Goal: Ask a question: Seek information or help from site administrators or community

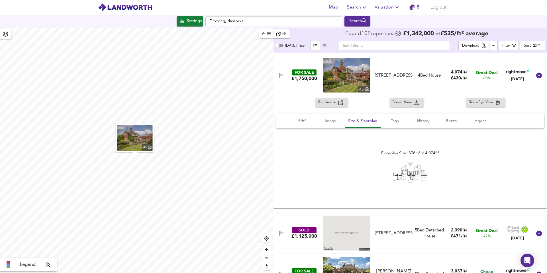
click at [136, 10] on img at bounding box center [125, 7] width 54 height 9
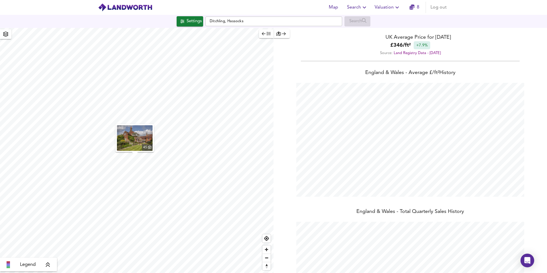
scroll to position [68, 0]
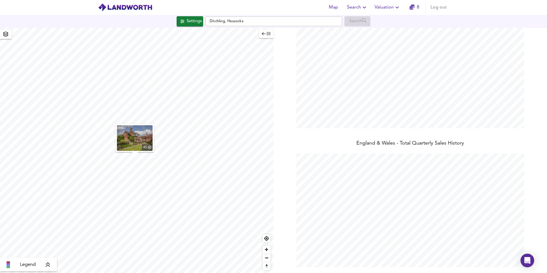
click at [44, 267] on div "Legend" at bounding box center [29, 265] width 54 height 7
click at [54, 224] on icon at bounding box center [52, 224] width 5 height 6
click at [5, 35] on icon "button" at bounding box center [5, 34] width 5 height 5
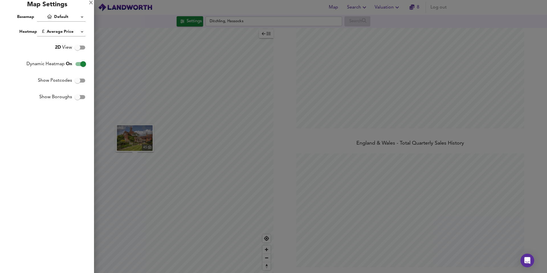
click at [61, 17] on body "Map Search Valuation 8 Log out Settings Ditchling, Hassocks Search 45 Legend UK…" at bounding box center [273, 136] width 547 height 273
click at [61, 17] on li "Default" at bounding box center [62, 17] width 50 height 10
click at [89, 2] on div "X" at bounding box center [91, 3] width 4 height 4
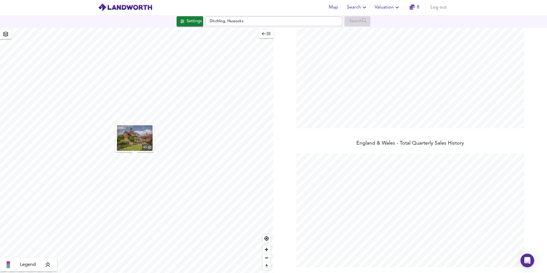
click at [187, 20] on div "Settings" at bounding box center [194, 21] width 15 height 7
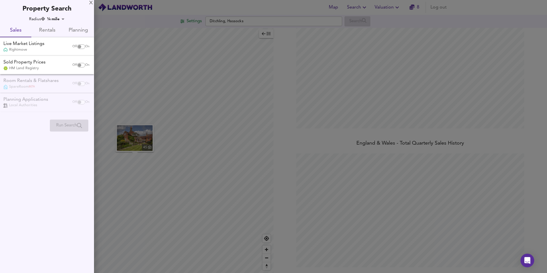
click at [80, 45] on input "checkbox" at bounding box center [80, 46] width 14 height 5
checkbox input "true"
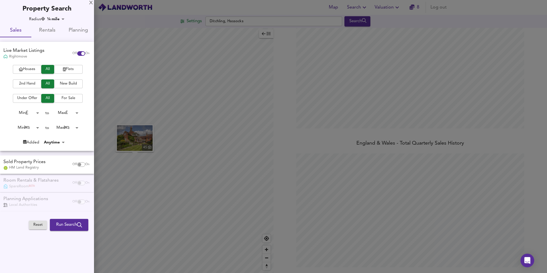
click at [411, 5] on div at bounding box center [273, 136] width 547 height 273
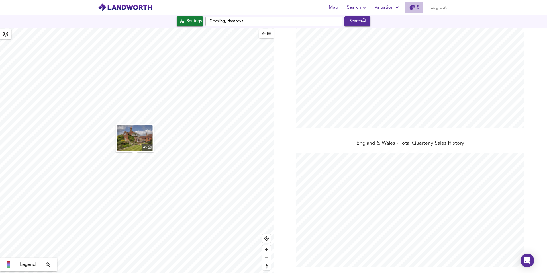
click at [411, 5] on icon "button" at bounding box center [411, 7] width 5 height 5
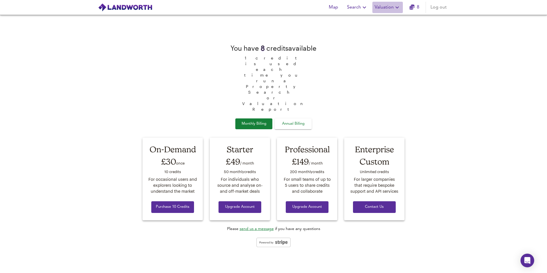
click at [397, 4] on icon "button" at bounding box center [397, 7] width 7 height 7
click at [349, 8] on span "Search" at bounding box center [357, 7] width 21 height 8
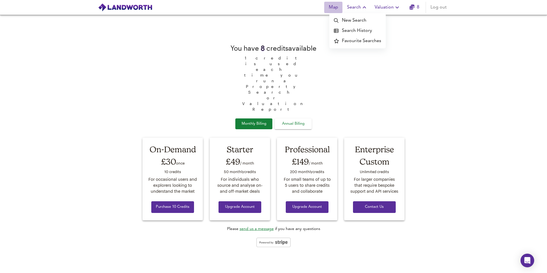
click at [337, 7] on span "Map" at bounding box center [333, 7] width 14 height 8
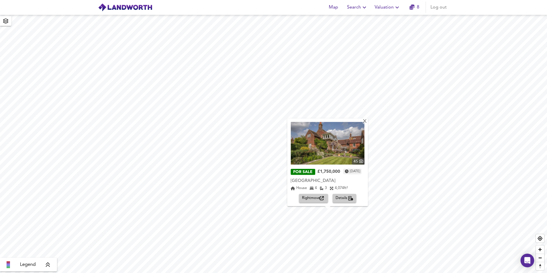
click at [398, 7] on icon "button" at bounding box center [397, 7] width 7 height 7
click at [356, 9] on span "Search" at bounding box center [357, 7] width 21 height 8
click at [338, 8] on span "Map" at bounding box center [333, 7] width 14 height 8
click at [298, 141] on img at bounding box center [328, 143] width 74 height 43
click at [342, 197] on span "Details" at bounding box center [345, 198] width 18 height 7
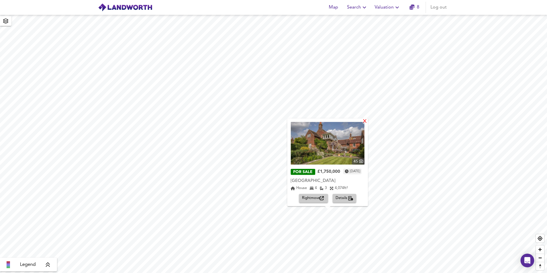
click at [367, 122] on div "X" at bounding box center [365, 121] width 5 height 5
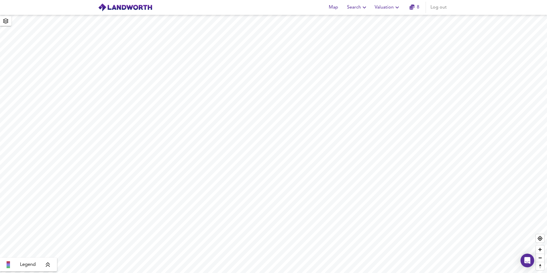
click at [395, 8] on icon "button" at bounding box center [397, 7] width 7 height 7
click at [379, 28] on li "Valuation Report History" at bounding box center [388, 31] width 68 height 10
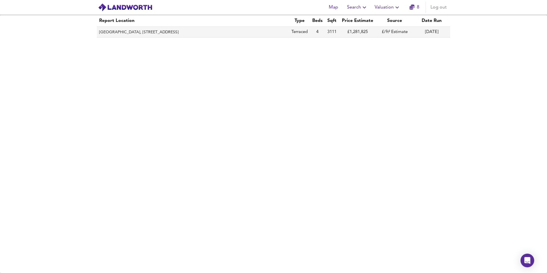
click at [281, 32] on th "[GEOGRAPHIC_DATA], [STREET_ADDRESS]" at bounding box center [193, 32] width 192 height 11
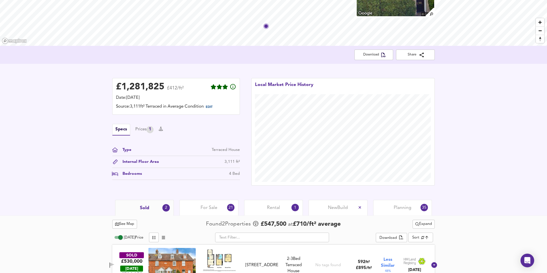
scroll to position [71, 0]
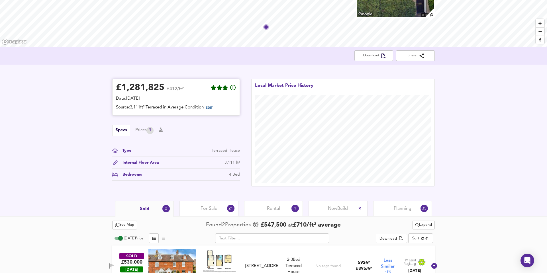
click at [150, 101] on div "Date: [DATE]" at bounding box center [176, 99] width 120 height 6
click at [130, 150] on div "Type" at bounding box center [124, 151] width 13 height 6
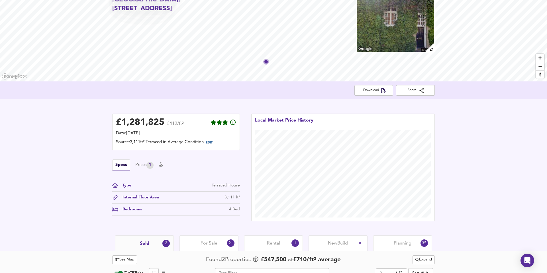
scroll to position [128, 0]
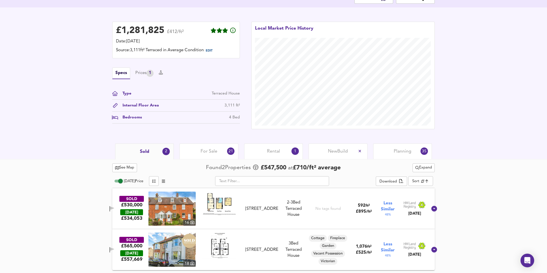
click at [197, 158] on div "For Sale 21" at bounding box center [208, 152] width 59 height 16
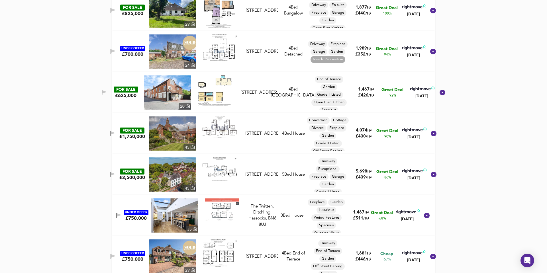
scroll to position [365, 0]
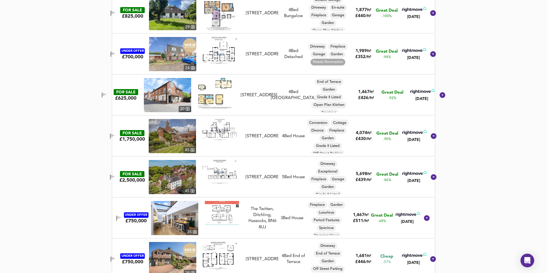
click at [431, 134] on icon at bounding box center [434, 136] width 6 height 6
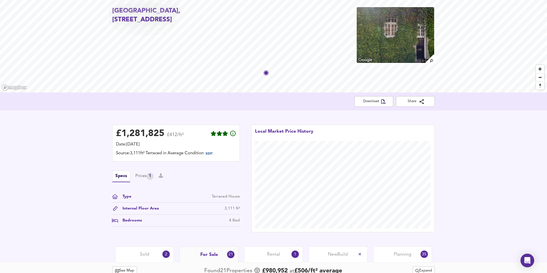
scroll to position [0, 0]
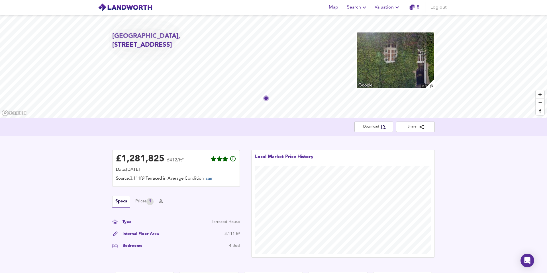
click at [354, 9] on span "Search" at bounding box center [357, 7] width 21 height 8
click at [350, 18] on li "New Search" at bounding box center [357, 20] width 56 height 10
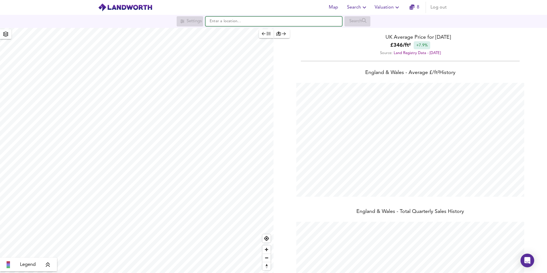
scroll to position [273, 547]
click at [260, 22] on input "text" at bounding box center [273, 22] width 137 height 10
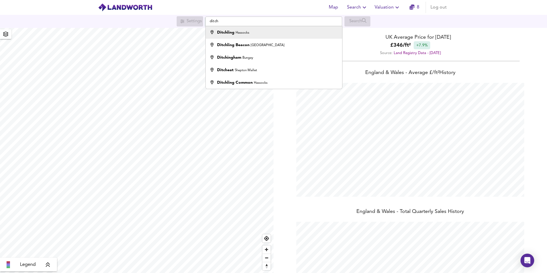
click at [260, 31] on div "Ditchling Hassocks" at bounding box center [272, 33] width 131 height 6
type input "Ditchling, Hassocks"
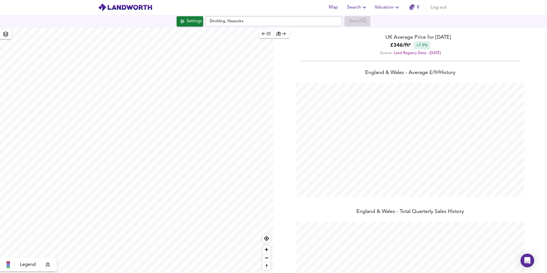
checkbox input "false"
checkbox input "true"
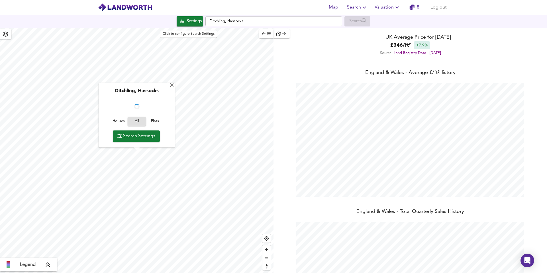
click at [187, 22] on div "Settings" at bounding box center [194, 21] width 15 height 7
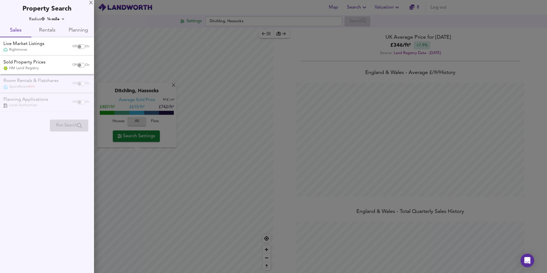
click at [80, 46] on input "checkbox" at bounding box center [80, 46] width 14 height 5
checkbox input "true"
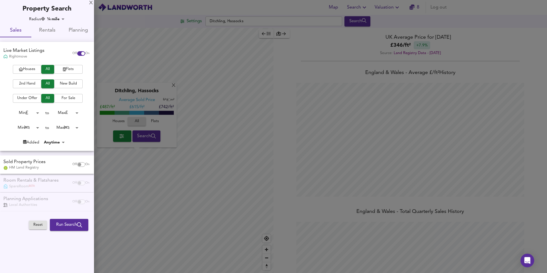
click at [35, 113] on body "Map Search Valuation 8 Log out Settings Ditchling, Hassocks Search X Ditchling,…" at bounding box center [273, 136] width 547 height 273
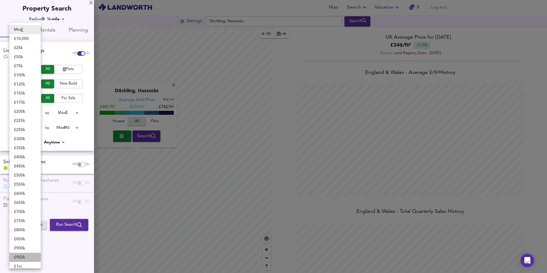
click at [19, 257] on li "£ 950k" at bounding box center [24, 257] width 31 height 9
type input "950000"
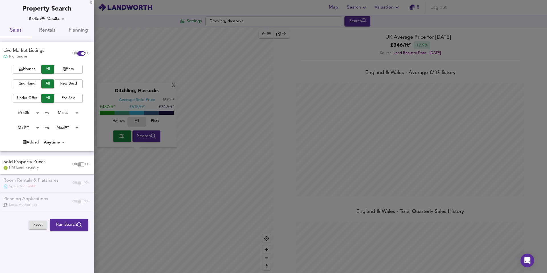
click at [68, 111] on body "Map Search Valuation 8 Log out Settings Ditchling, Hassocks Search X Ditchling,…" at bounding box center [273, 136] width 547 height 273
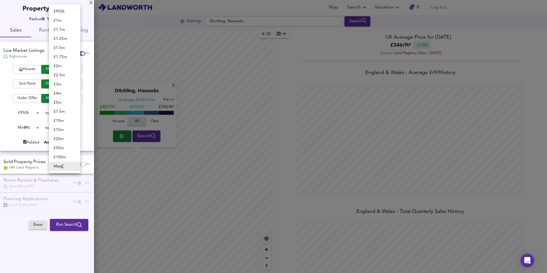
drag, startPoint x: 71, startPoint y: 66, endPoint x: 67, endPoint y: 75, distance: 9.3
click at [67, 75] on ul "£ 950k £ 1m £ 1.1m £ 1.25m £ 1.5m £ 1.75m £ 2m £ 2.5m £ 3m £ 4m £ 5m £ 7.5m £ 1…" at bounding box center [64, 89] width 31 height 169
click at [67, 75] on li "£ 2.5m" at bounding box center [64, 75] width 31 height 9
type input "2500000"
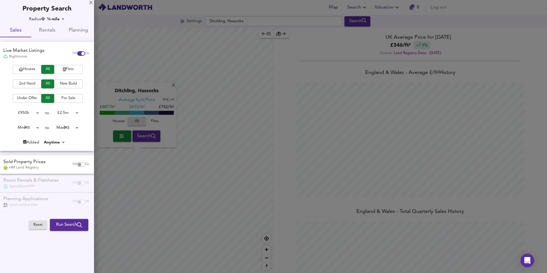
click at [39, 111] on body "Map Search Valuation 8 Log out Settings Ditchling, Hassocks Search X Ditchling,…" at bounding box center [273, 136] width 547 height 273
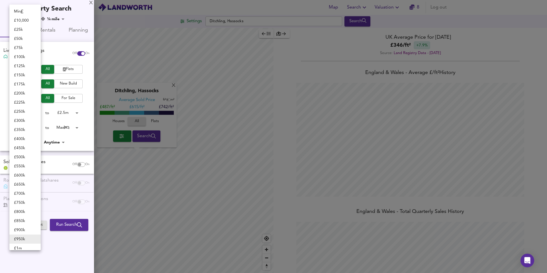
click at [19, 233] on li "£ 900k" at bounding box center [24, 230] width 31 height 9
type input "900000"
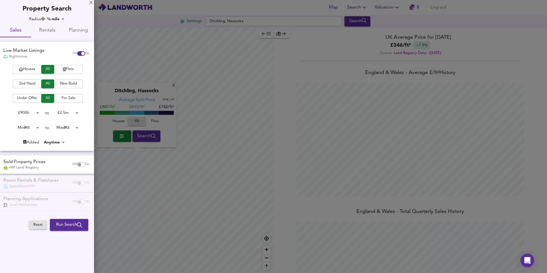
click at [79, 163] on input "checkbox" at bounding box center [80, 164] width 14 height 5
checkbox input "true"
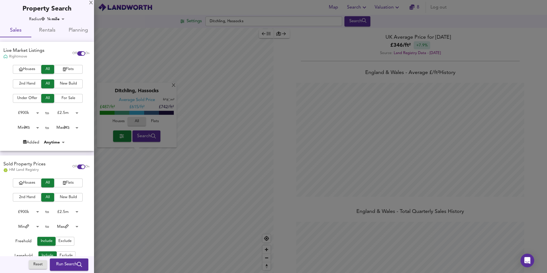
drag, startPoint x: 91, startPoint y: 203, endPoint x: 82, endPoint y: 258, distance: 55.4
click at [82, 258] on div "Radius ¼ mile 402 Sales Rentals Planning Live Market Listings Rightmove Off On …" at bounding box center [47, 179] width 94 height 327
drag, startPoint x: 94, startPoint y: 211, endPoint x: 89, endPoint y: 255, distance: 45.1
click at [89, 255] on div "X Property Search Radius ¼ mile 402 Sales Rentals Planning Live Market Listings…" at bounding box center [273, 136] width 547 height 273
click at [77, 220] on div "Houses All Flats 2nd Hand All New Build £ 900k 900000 to £ 2.5m 2500000 Min 0 t…" at bounding box center [47, 229] width 94 height 100
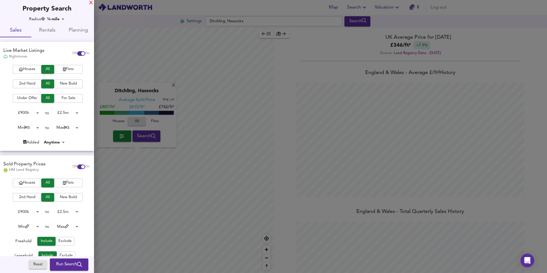
click at [93, 2] on div "X" at bounding box center [91, 3] width 4 height 4
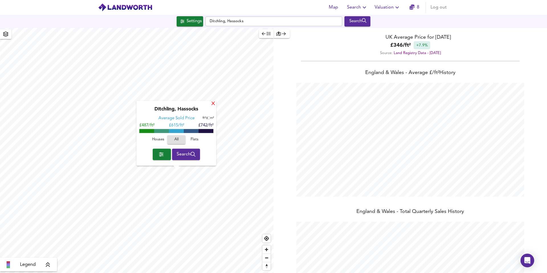
click at [211, 104] on div "X" at bounding box center [213, 103] width 5 height 5
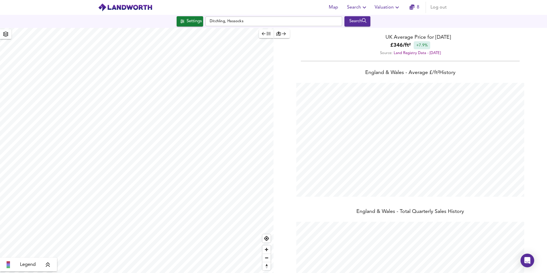
type input "925"
click at [190, 20] on div "Settings" at bounding box center [194, 21] width 15 height 7
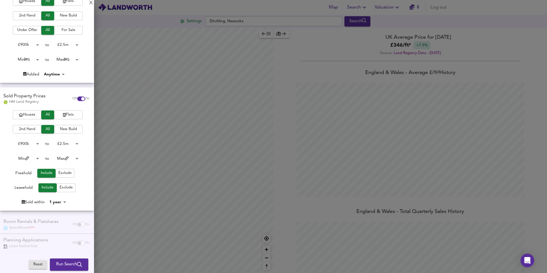
scroll to position [70, 0]
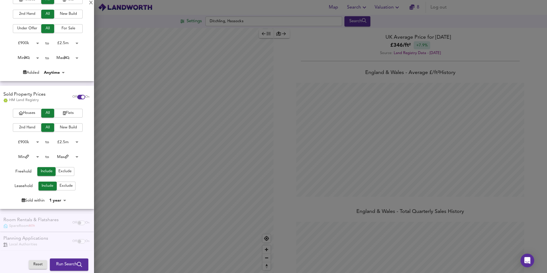
click at [77, 266] on icon "submit" at bounding box center [79, 264] width 5 height 5
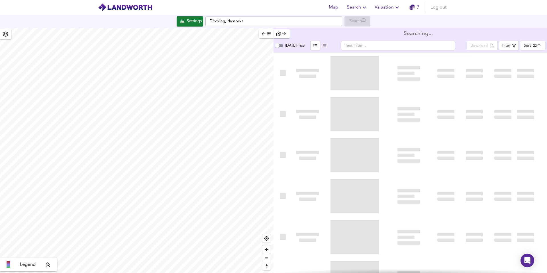
type input "bestdeal"
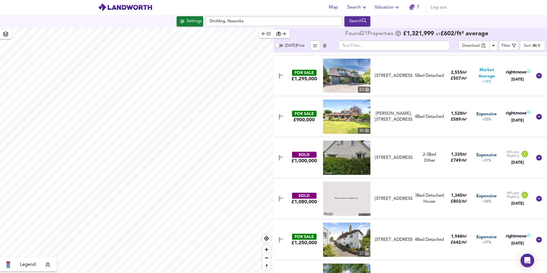
scroll to position [641, 0]
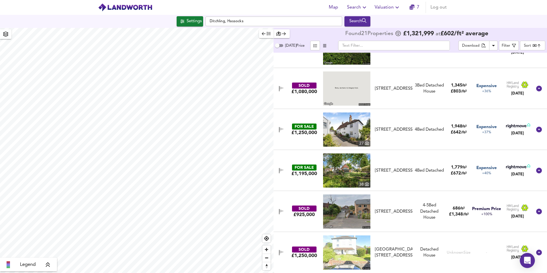
click at [525, 261] on icon "Open Intercom Messenger" at bounding box center [527, 260] width 7 height 7
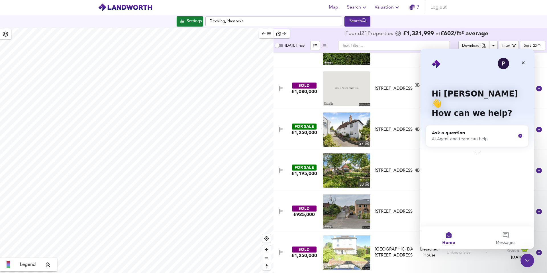
scroll to position [0, 0]
click at [525, 64] on icon "Close" at bounding box center [523, 63] width 5 height 5
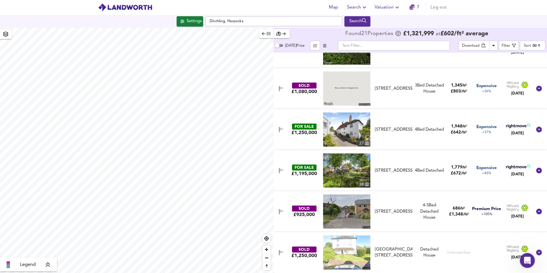
click at [523, 260] on icon "Open Intercom Messenger" at bounding box center [526, 259] width 9 height 9
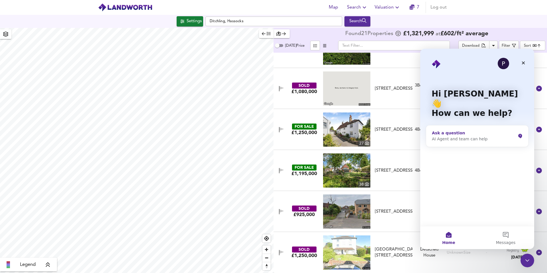
click at [459, 130] on div "Ask a question" at bounding box center [474, 133] width 84 height 6
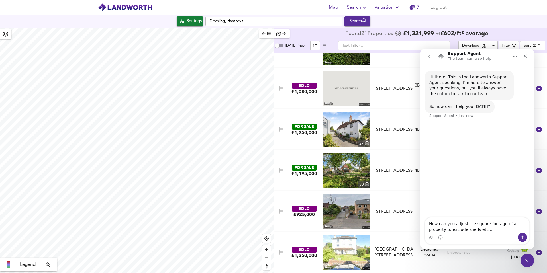
type textarea "How can you adjust the square footage of a property to exclude sheds etc..."
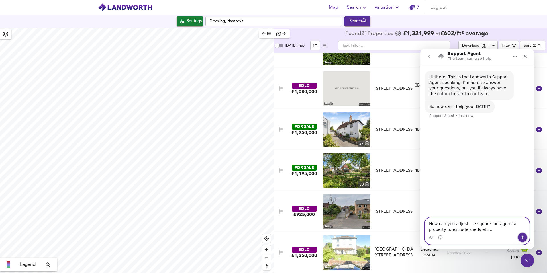
click at [520, 236] on icon "Send a message…" at bounding box center [522, 237] width 5 height 5
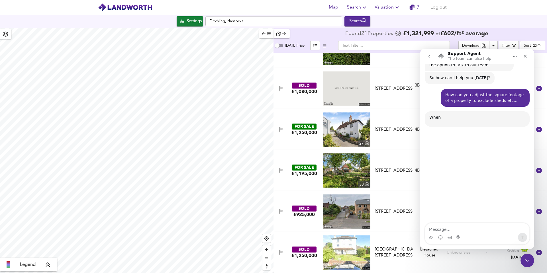
scroll to position [55, 0]
